Goal: Check status: Check status

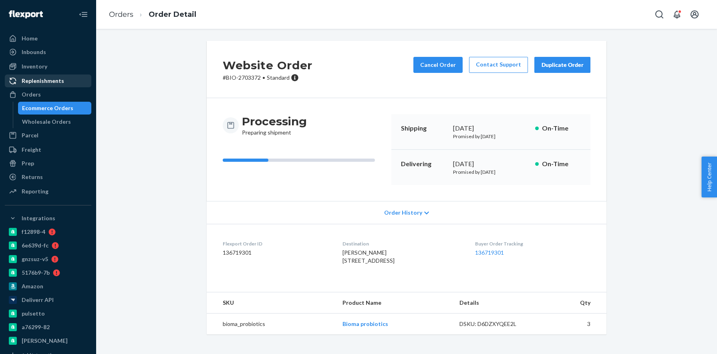
scroll to position [4, 0]
click at [31, 93] on div "Orders" at bounding box center [31, 95] width 19 height 8
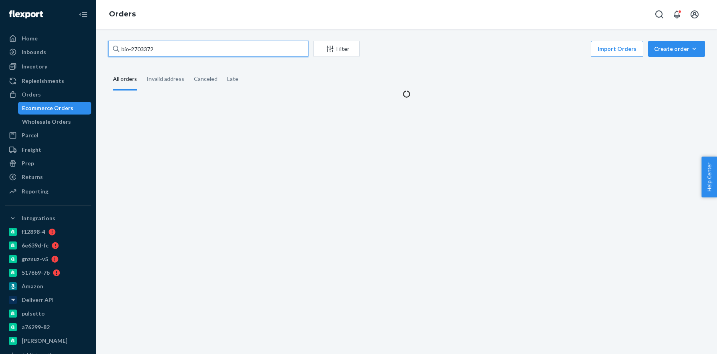
click at [147, 46] on input "bio-2703372" at bounding box center [208, 49] width 200 height 16
click at [147, 48] on input "bio-2703372" at bounding box center [208, 49] width 200 height 16
paste input "16841"
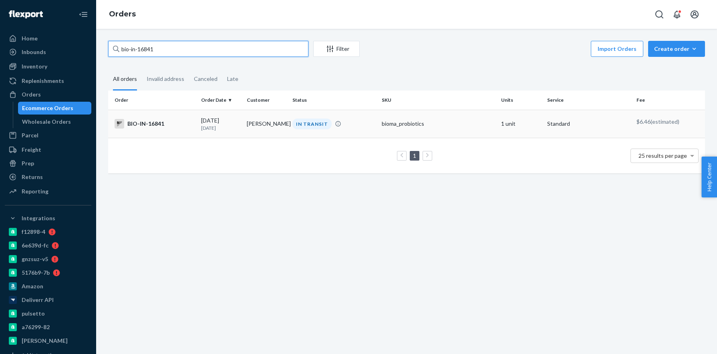
type input "bio-in-16841"
click at [138, 119] on div "BIO-IN-16841" at bounding box center [155, 124] width 80 height 10
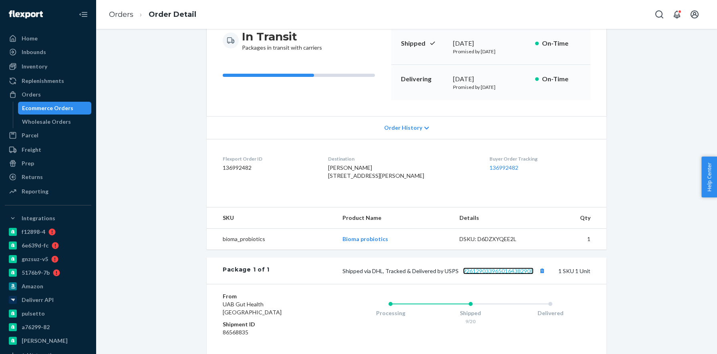
scroll to position [85, 0]
click at [506, 275] on link "9261290339650164382908" at bounding box center [498, 271] width 71 height 7
